Goal: Task Accomplishment & Management: Complete application form

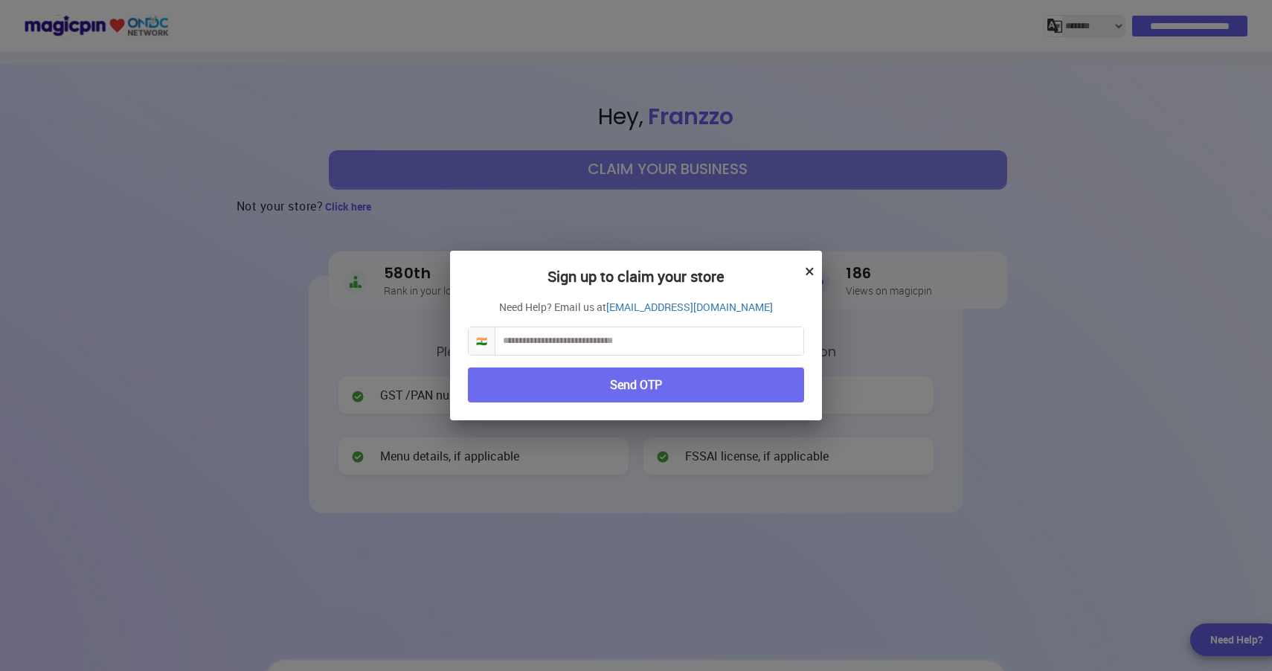
select select "*******"
click at [679, 339] on input "text" at bounding box center [650, 341] width 308 height 28
click at [508, 338] on input "**********" at bounding box center [650, 341] width 308 height 28
type input "**********"
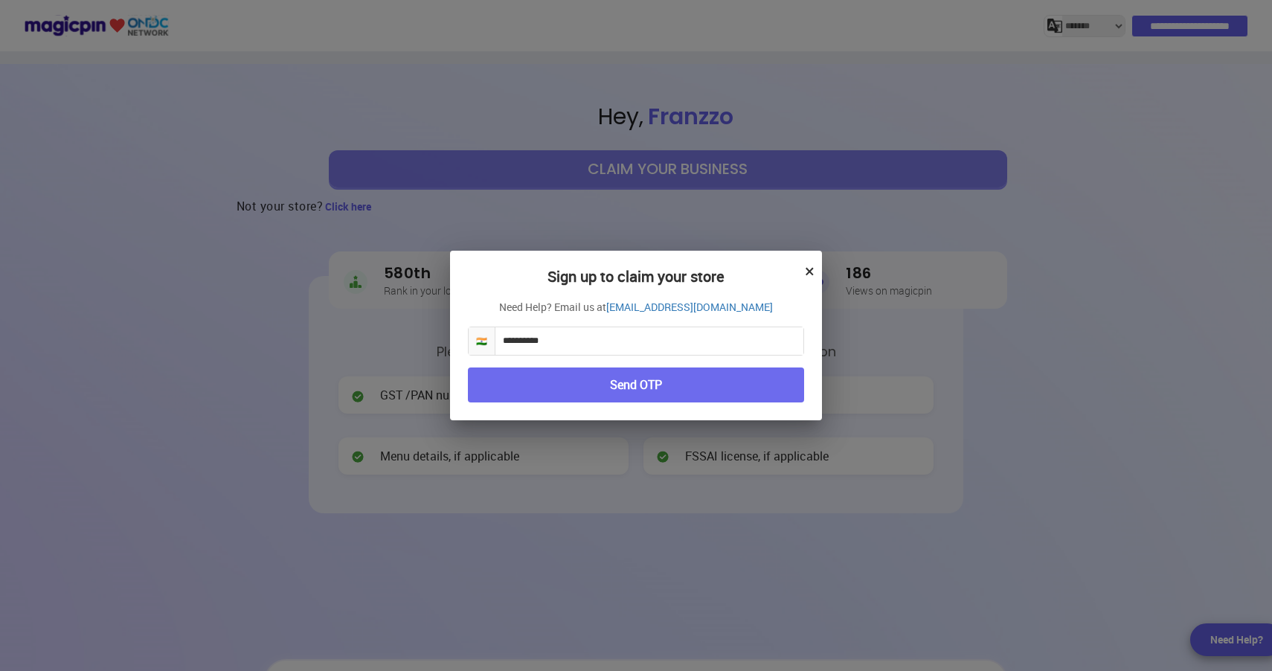
click at [534, 385] on button "Send OTP" at bounding box center [636, 385] width 336 height 35
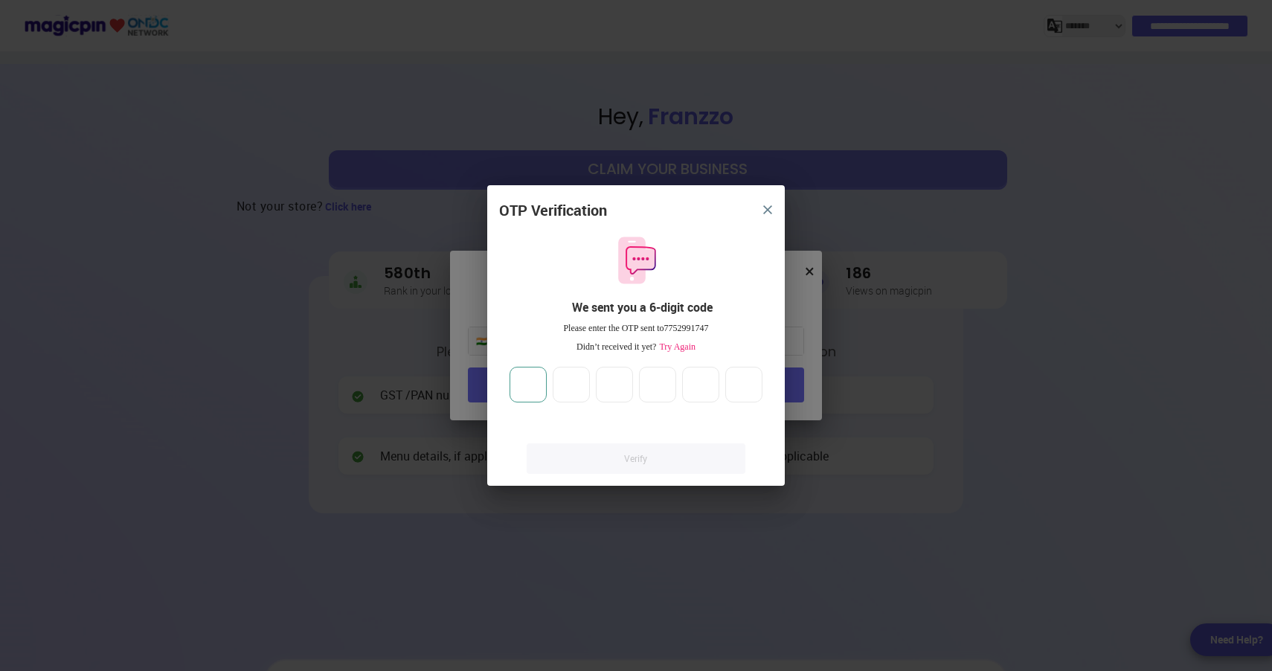
click at [530, 392] on input "number" at bounding box center [528, 385] width 37 height 36
type input "*"
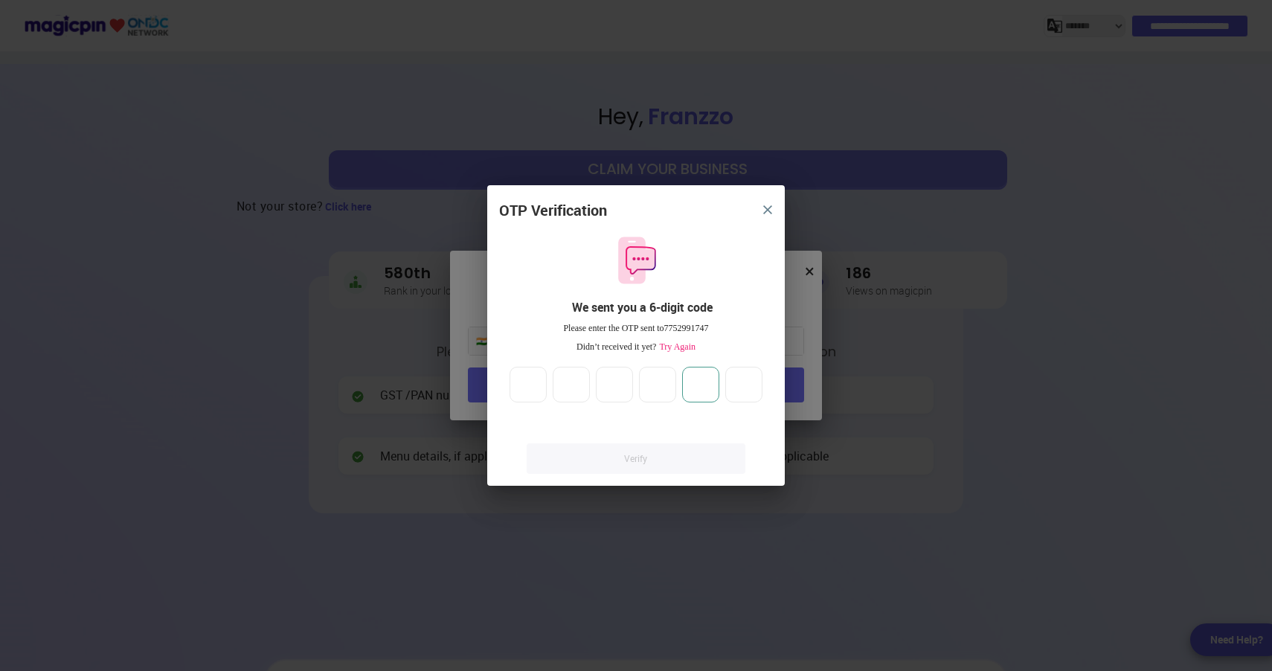
type input "*"
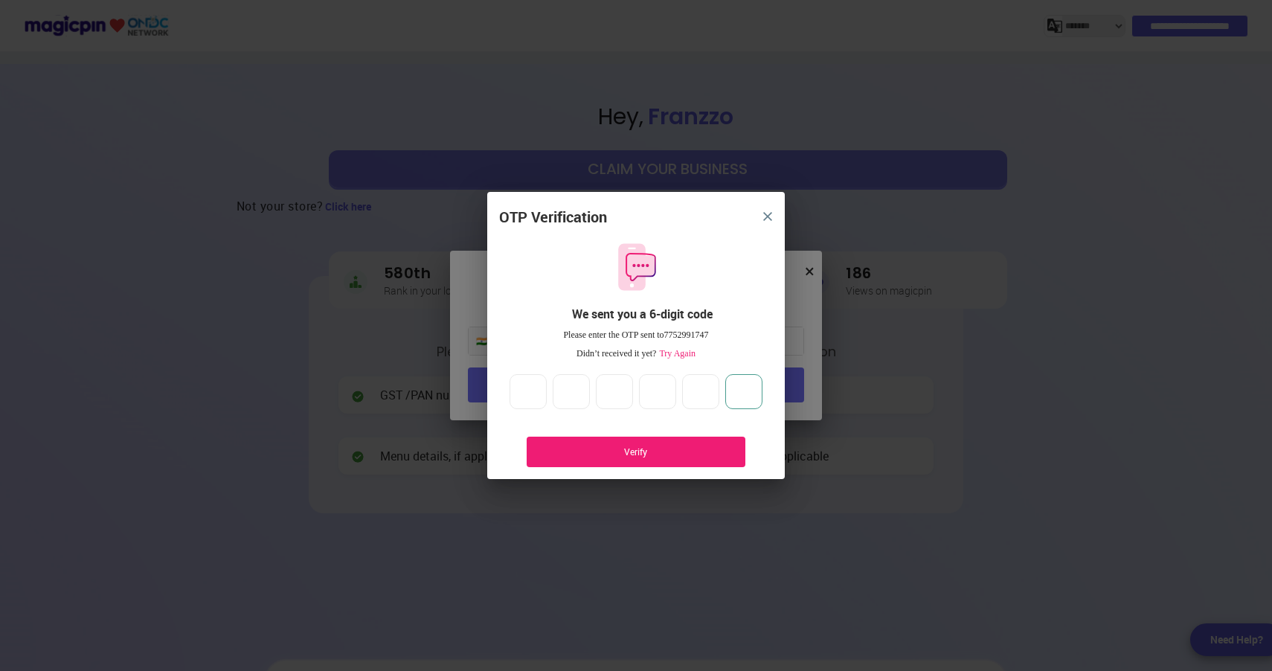
type input "*"
click at [536, 449] on div "Verify" at bounding box center [636, 452] width 219 height 31
click at [680, 358] on span "Try Again" at bounding box center [675, 353] width 39 height 10
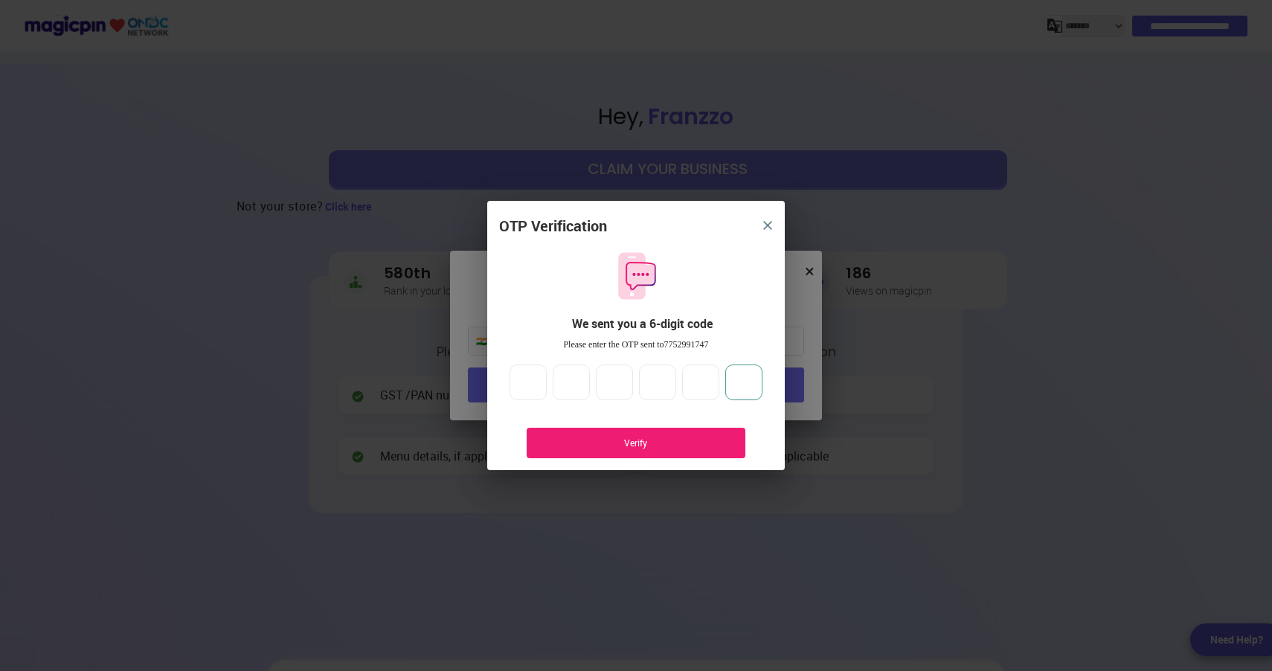
click at [736, 388] on input "*" at bounding box center [743, 383] width 37 height 36
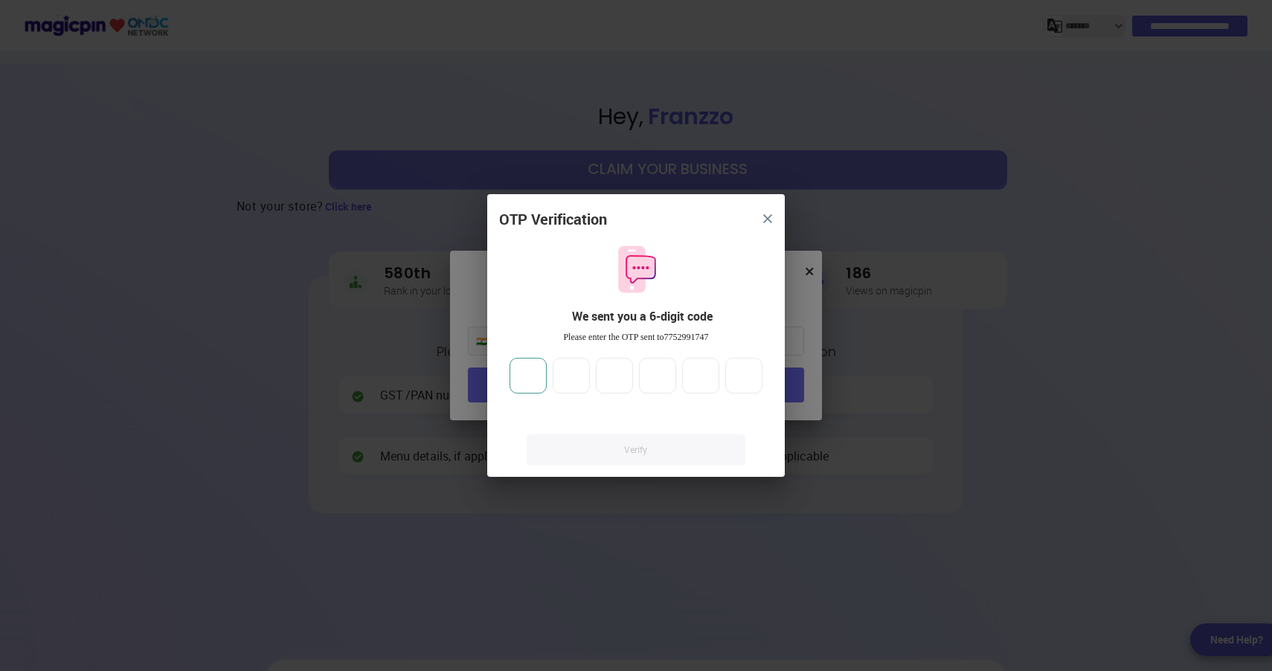
type input "*"
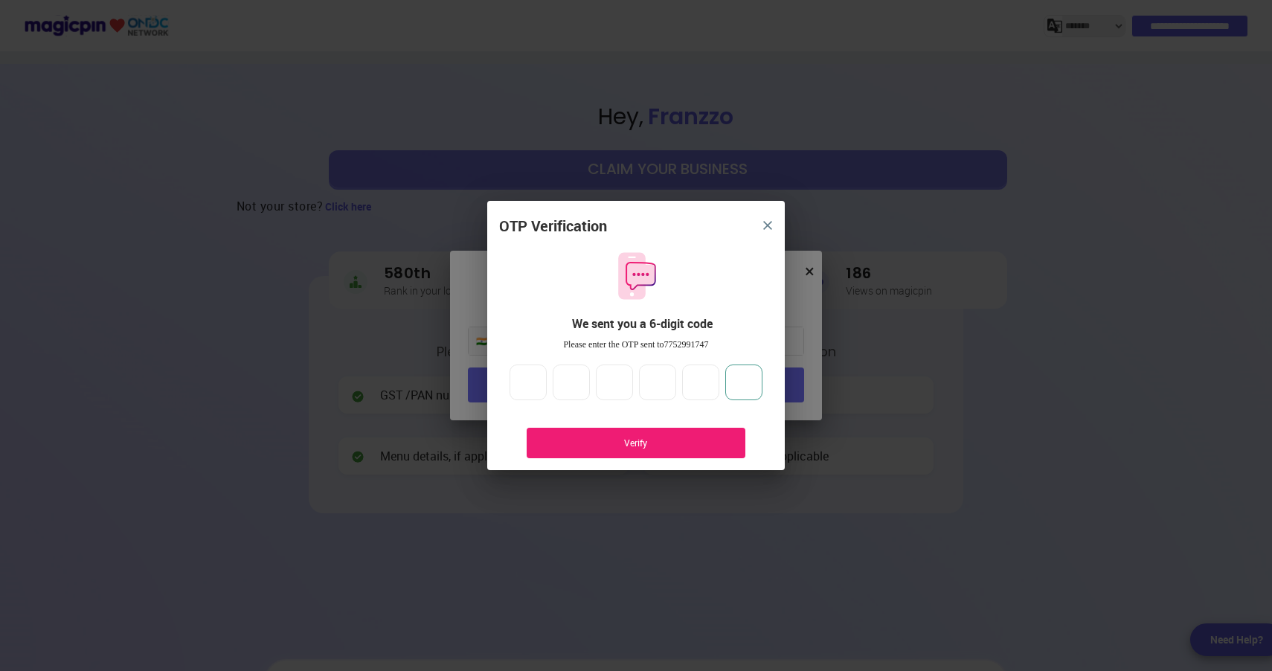
type input "*"
click at [709, 443] on div "Verify" at bounding box center [636, 443] width 174 height 13
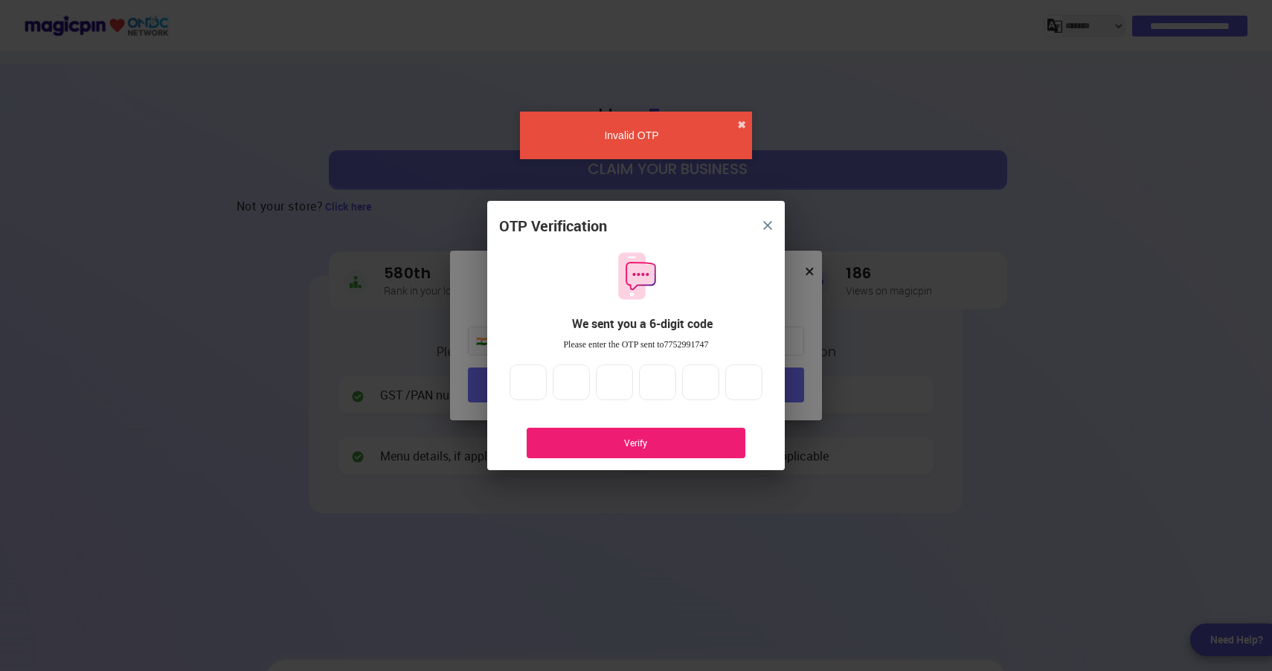
click at [649, 448] on div "Verify" at bounding box center [636, 443] width 174 height 13
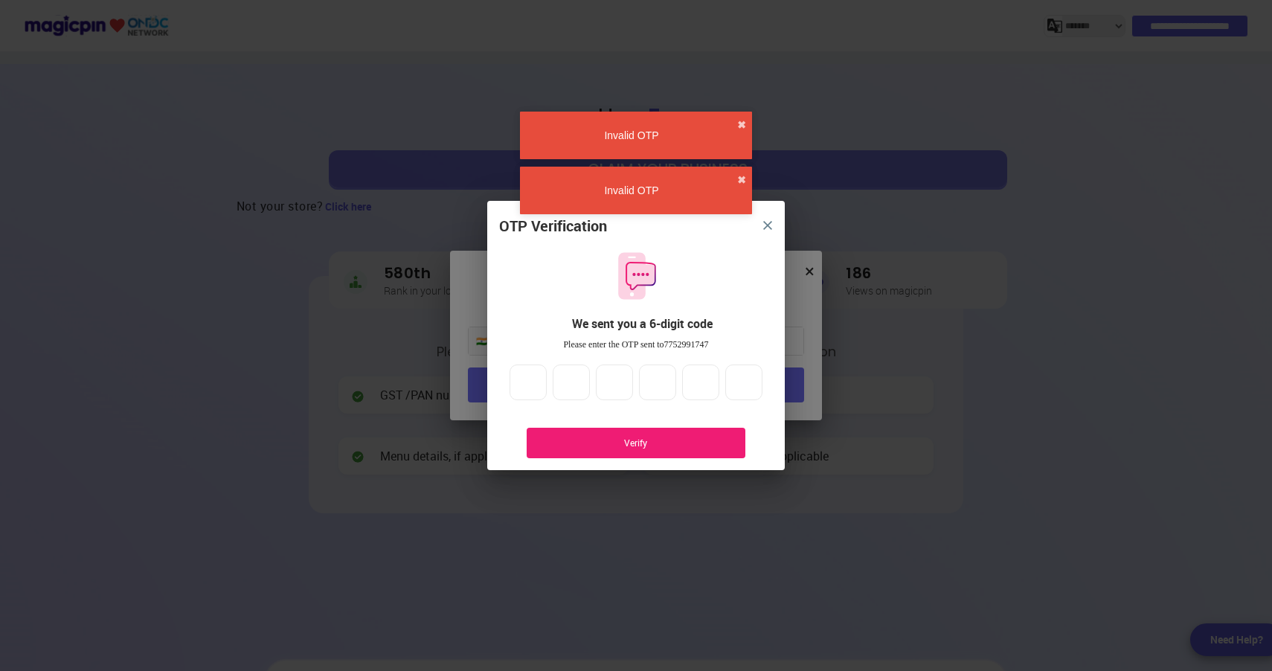
click at [770, 228] on img "close" at bounding box center [767, 225] width 9 height 9
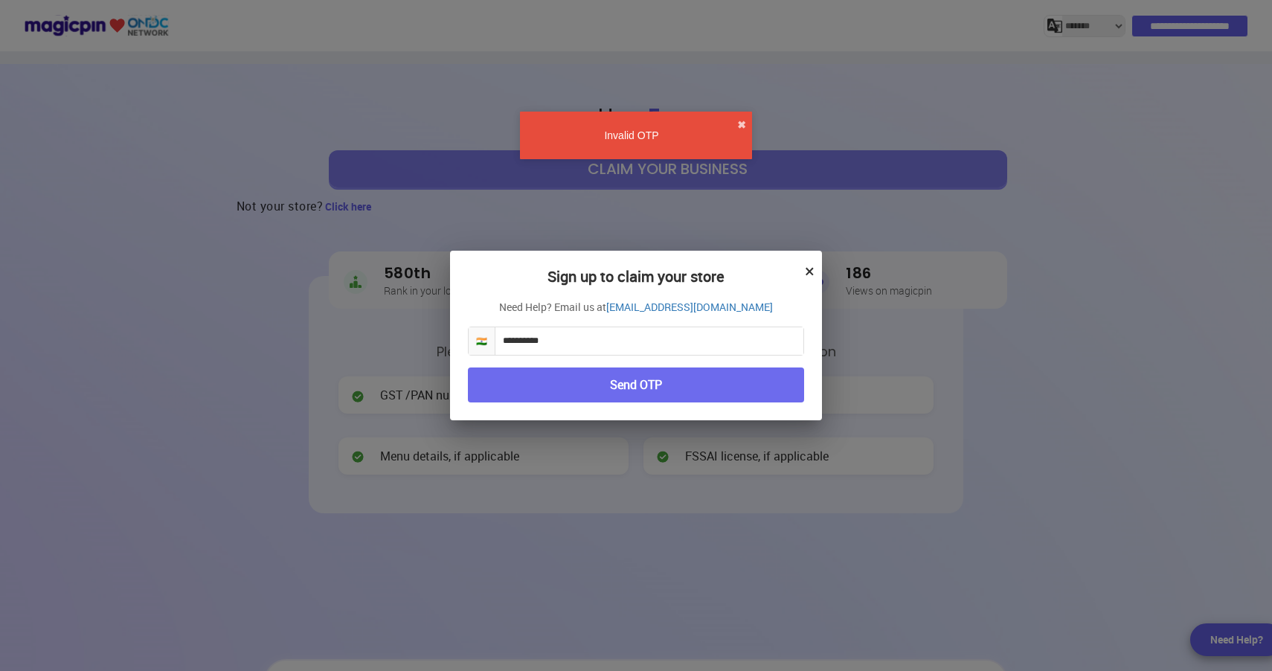
click at [646, 379] on button "Send OTP" at bounding box center [636, 385] width 336 height 35
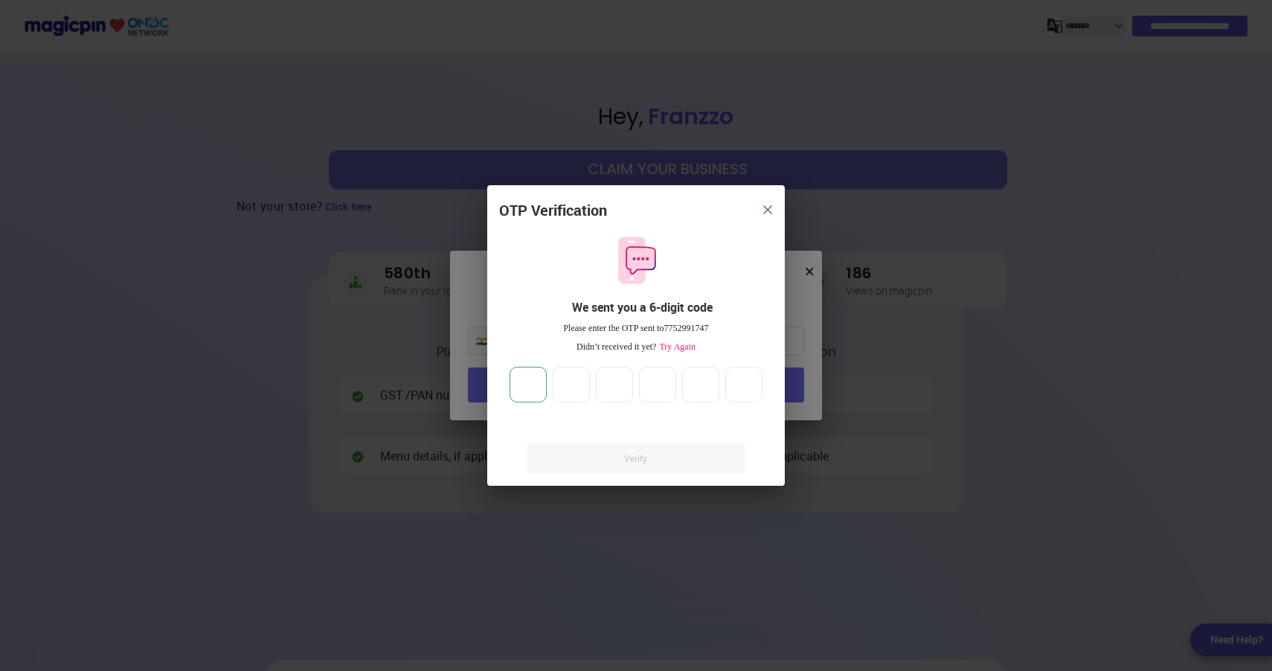
click at [546, 370] on div at bounding box center [636, 385] width 259 height 36
type input "*"
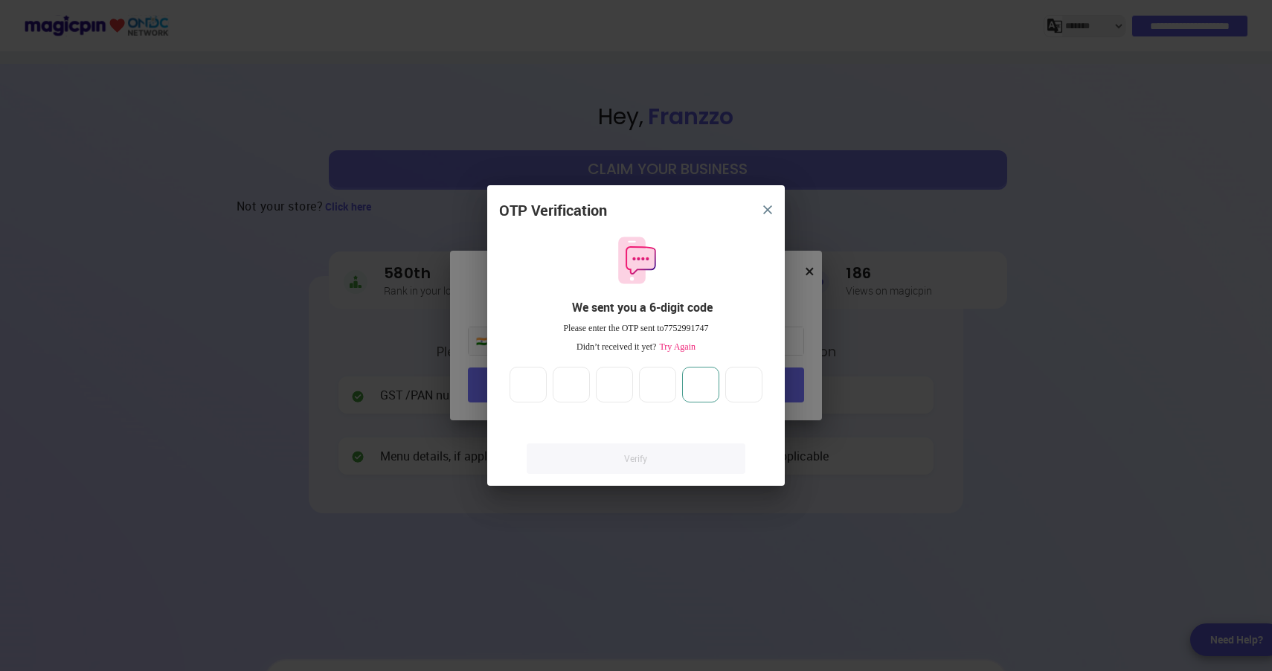
type input "*"
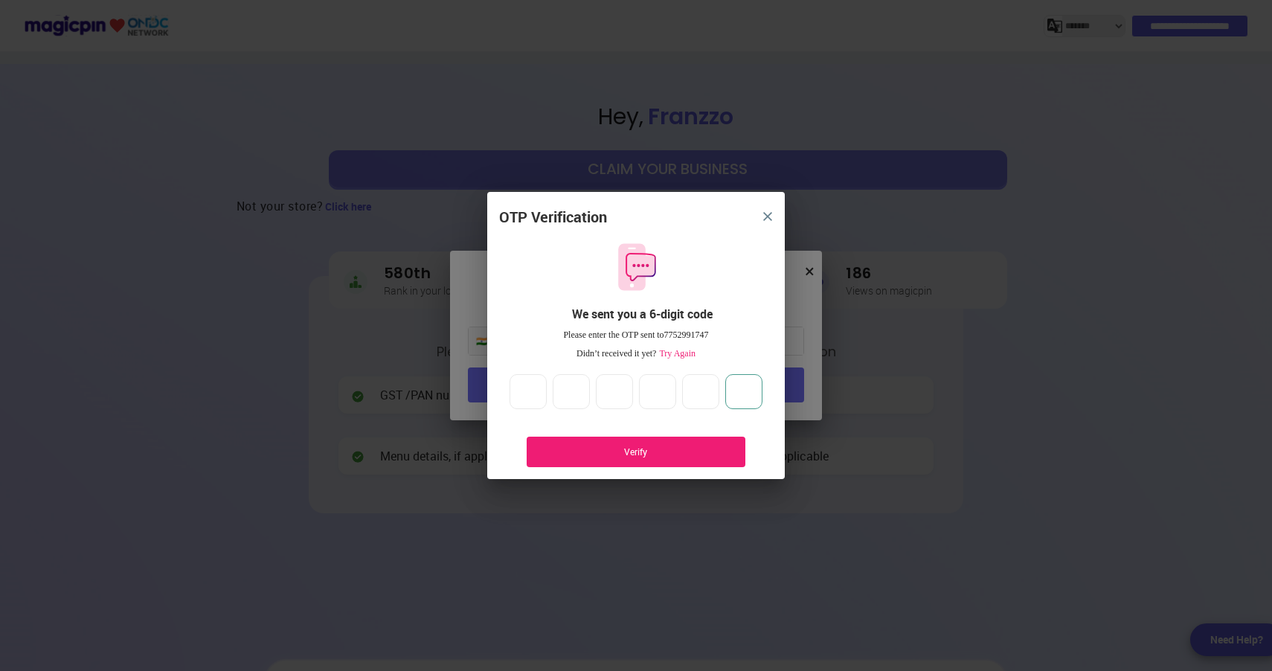
type input "*"
click at [574, 449] on div "Verify" at bounding box center [636, 452] width 174 height 13
click at [599, 452] on div "Verify" at bounding box center [636, 452] width 174 height 13
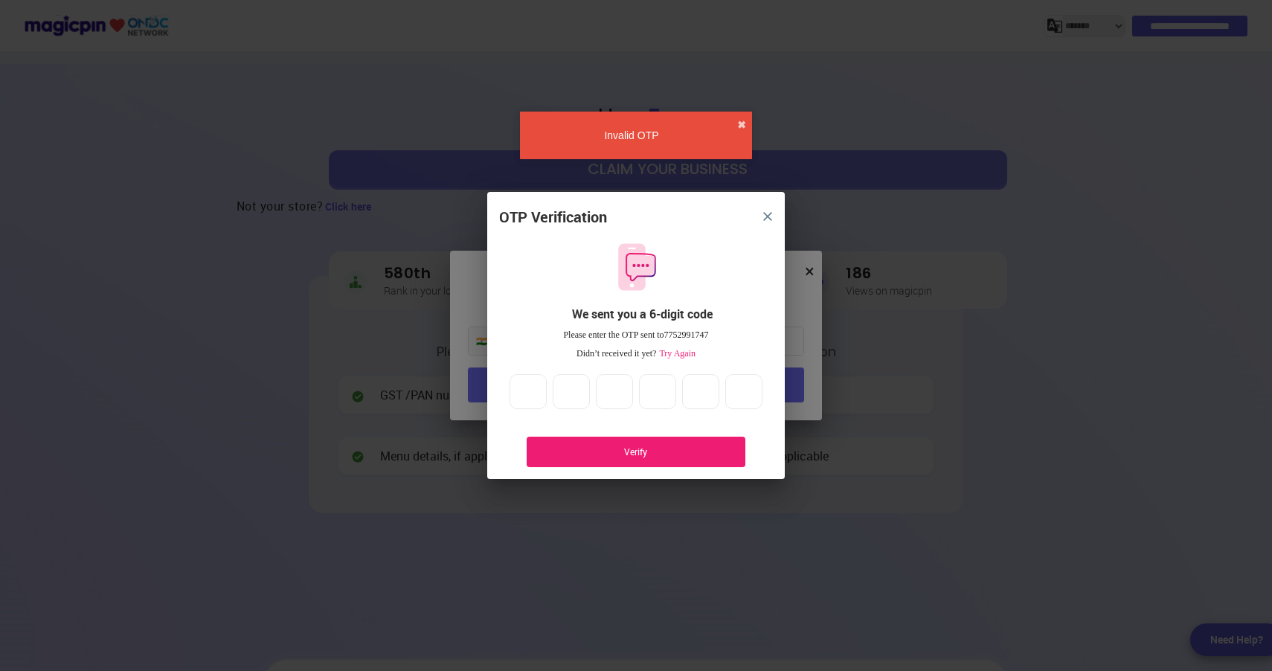
click at [635, 452] on div "Verify" at bounding box center [636, 452] width 174 height 13
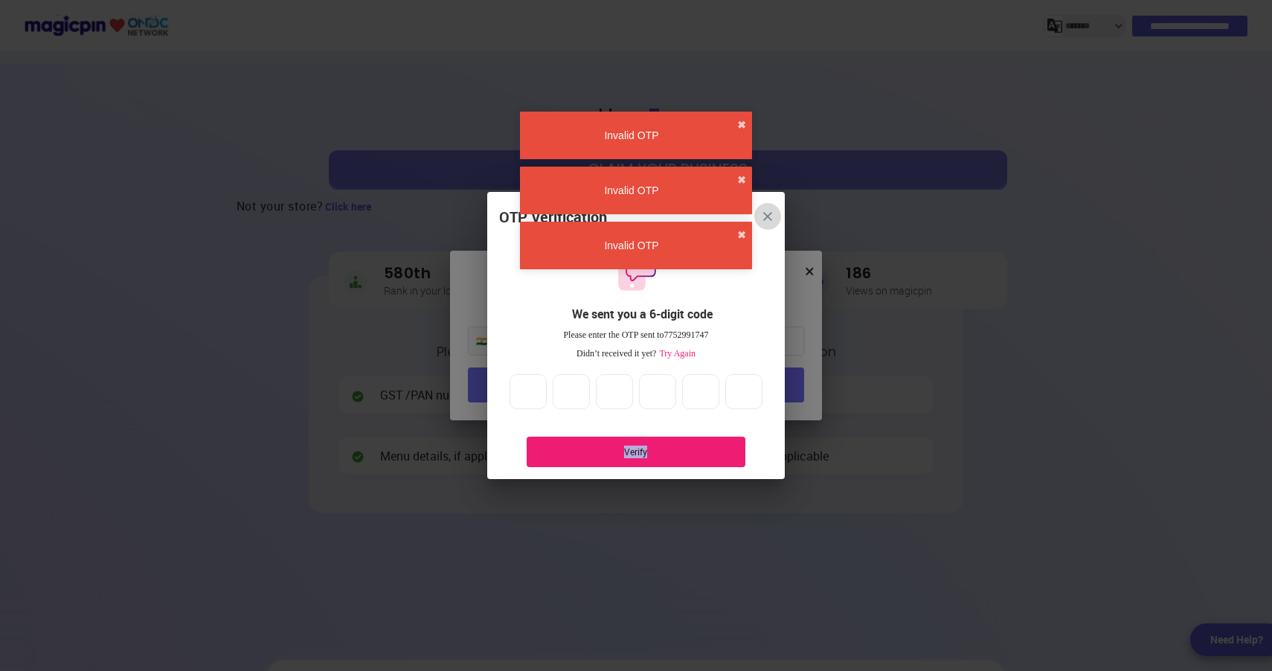
click at [769, 212] on img "close" at bounding box center [767, 216] width 9 height 9
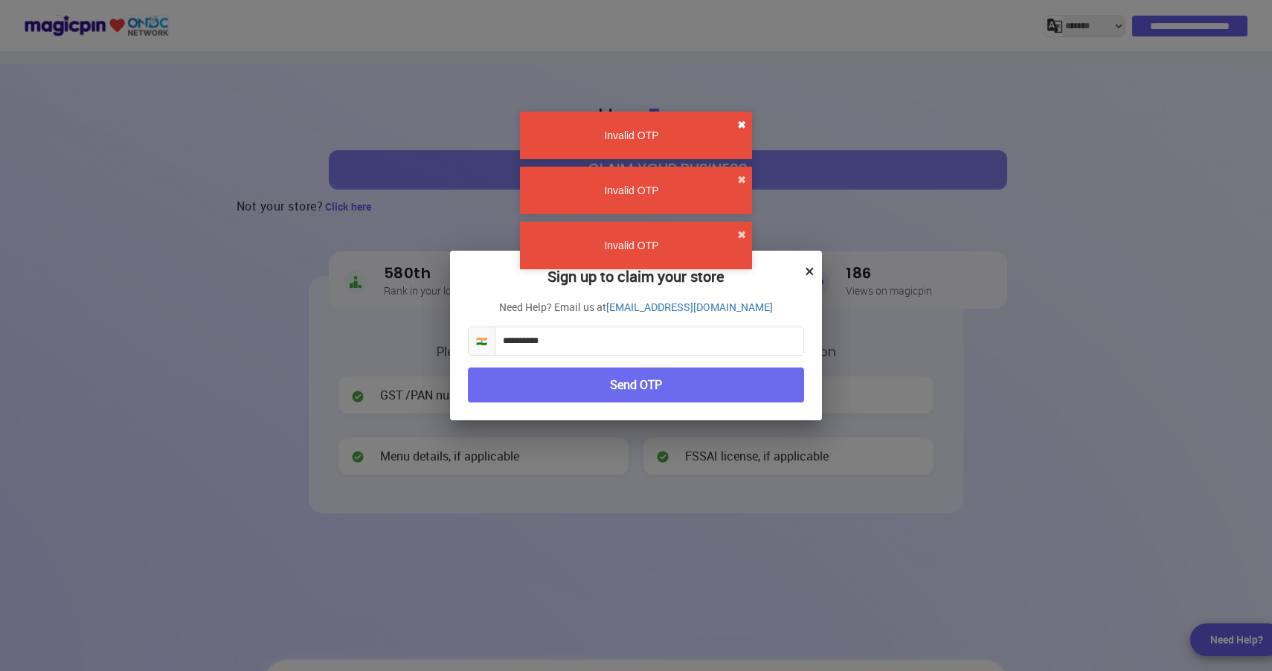
click at [740, 132] on button "✖" at bounding box center [741, 125] width 9 height 15
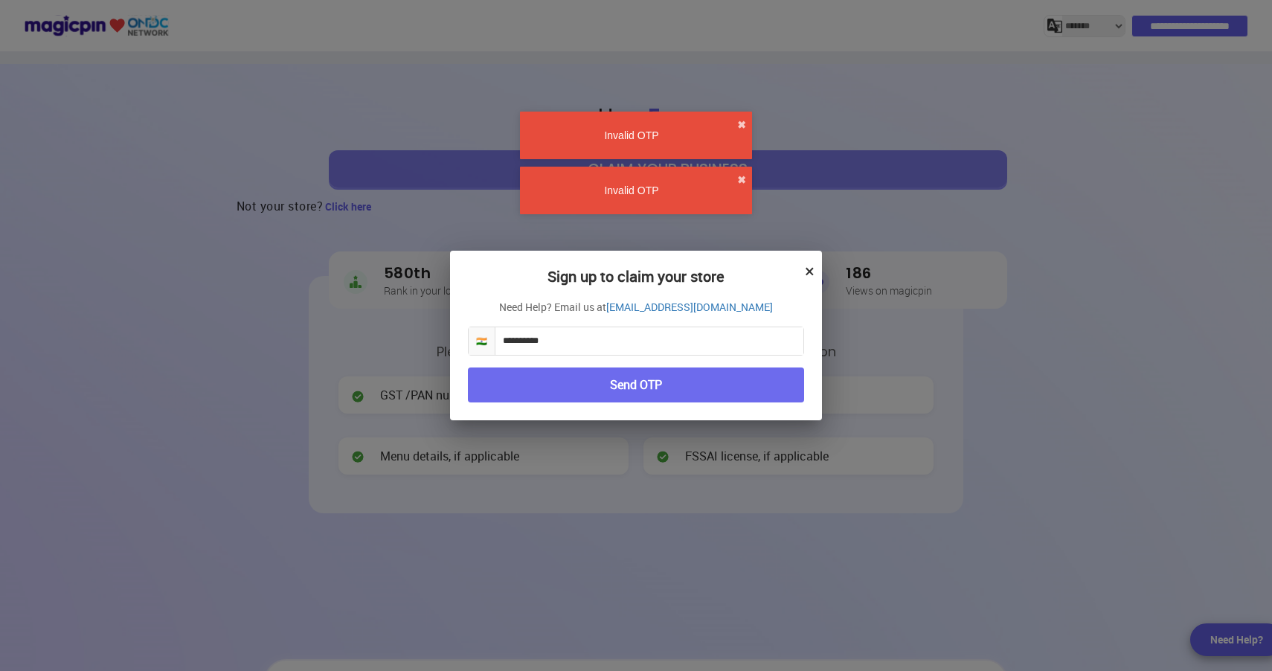
click at [740, 135] on div "Invalid OTP ✖" at bounding box center [636, 136] width 232 height 48
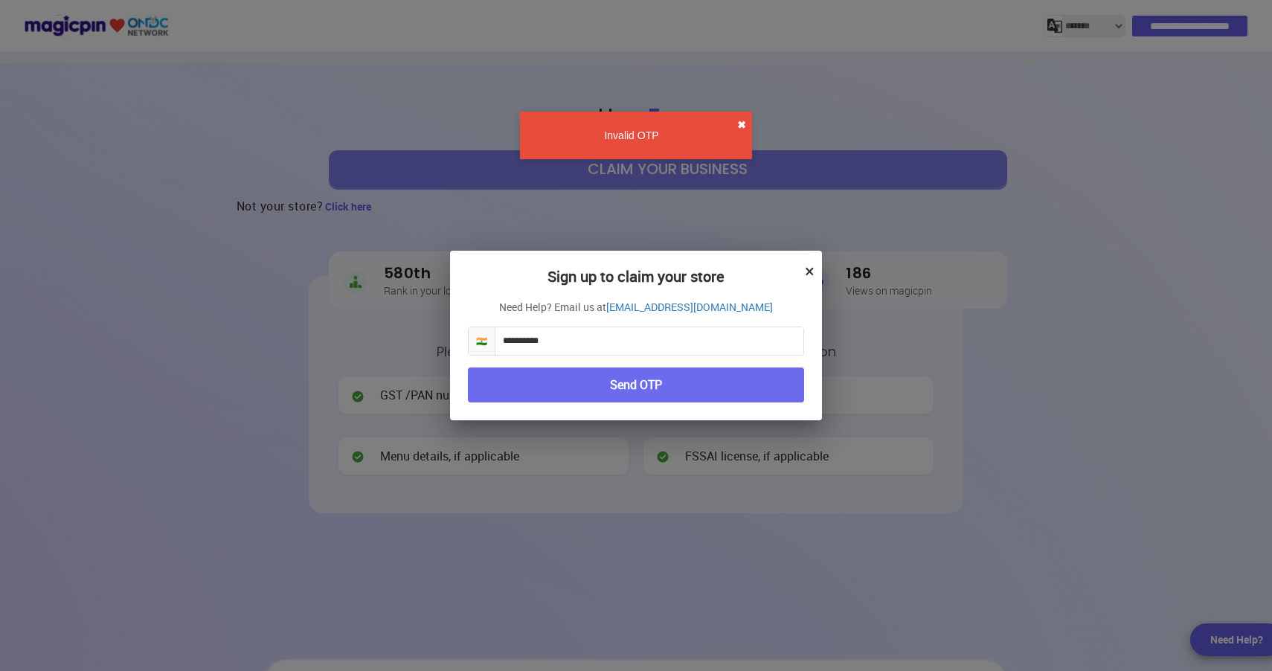
click at [741, 129] on button "✖" at bounding box center [741, 125] width 9 height 15
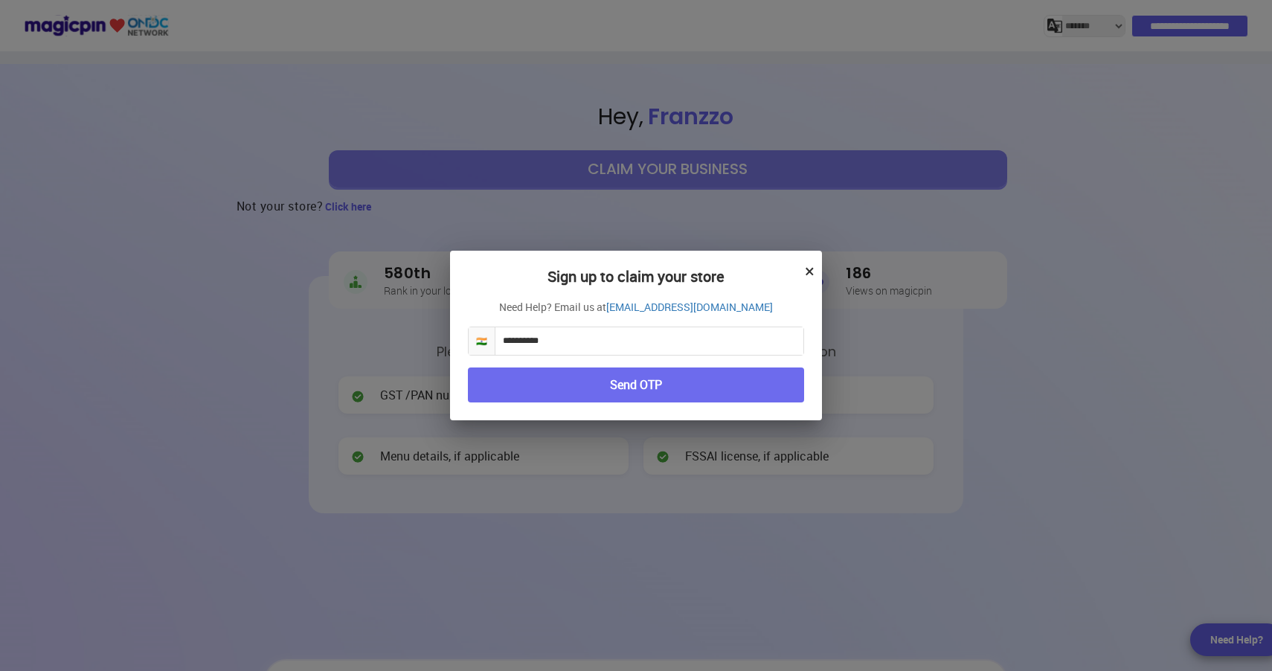
click at [810, 269] on button "×" at bounding box center [810, 270] width 10 height 25
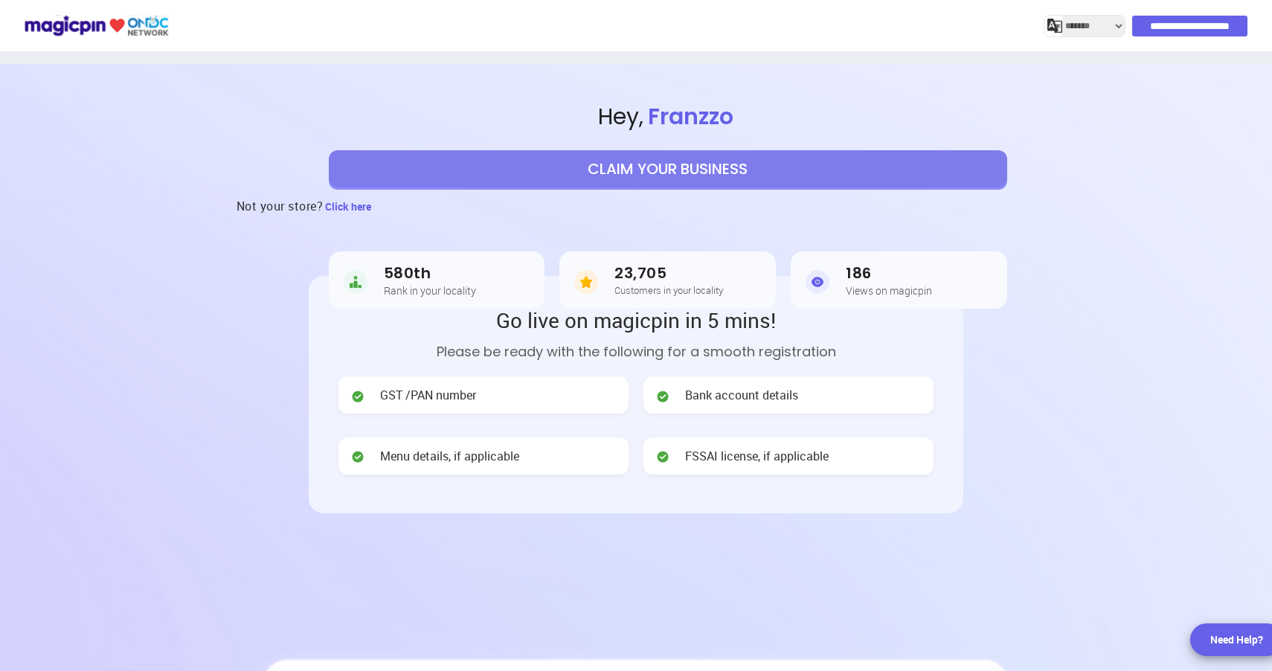
click at [264, 127] on span "Hey , [PERSON_NAME]" at bounding box center [668, 117] width 1209 height 32
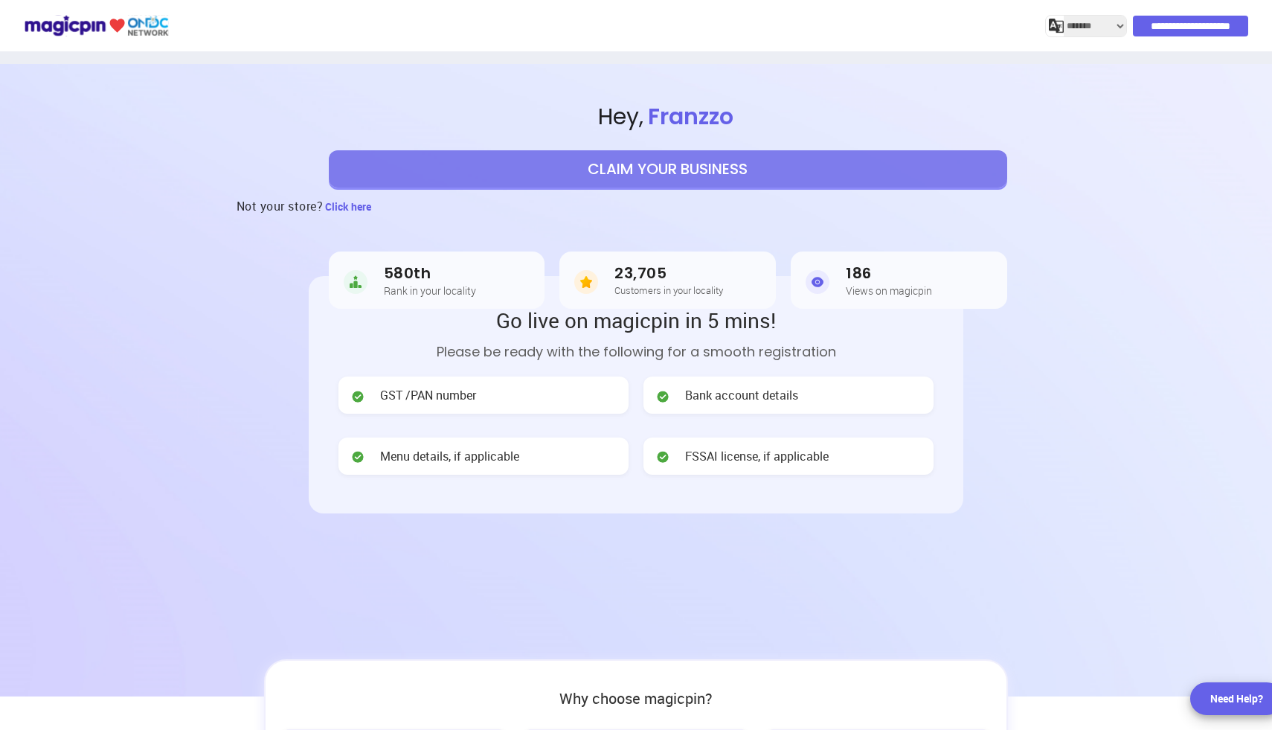
click at [1180, 22] on input "**********" at bounding box center [1190, 26] width 115 height 21
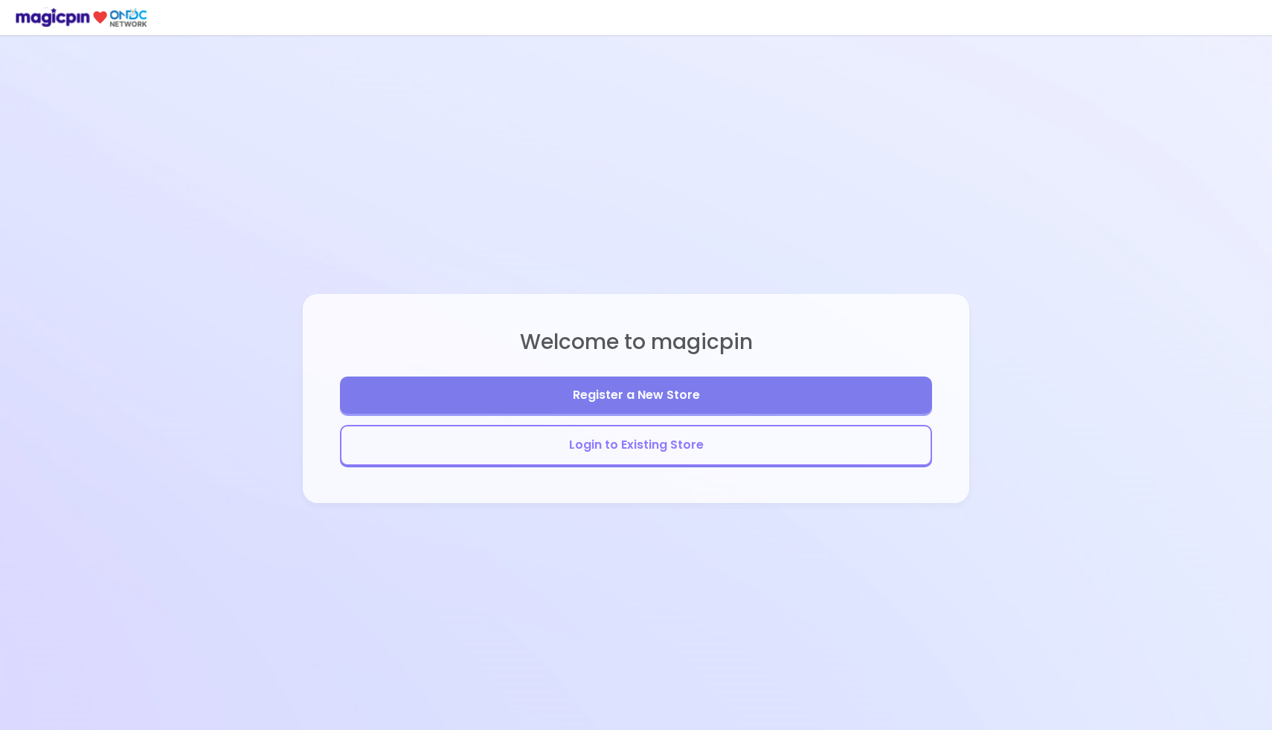
click at [810, 240] on div "Welcome to magicpin Register a New Store Login to Existing Store" at bounding box center [635, 398] width 449 height 730
select select "*******"
